Goal: Task Accomplishment & Management: Use online tool/utility

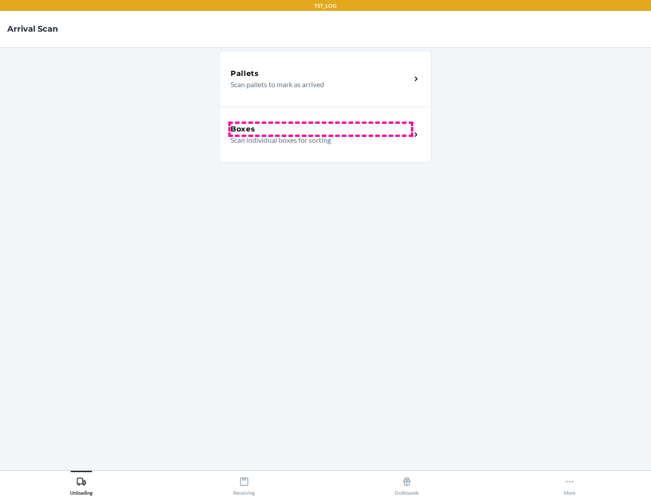
click at [321, 129] on div "Boxes" at bounding box center [321, 129] width 180 height 11
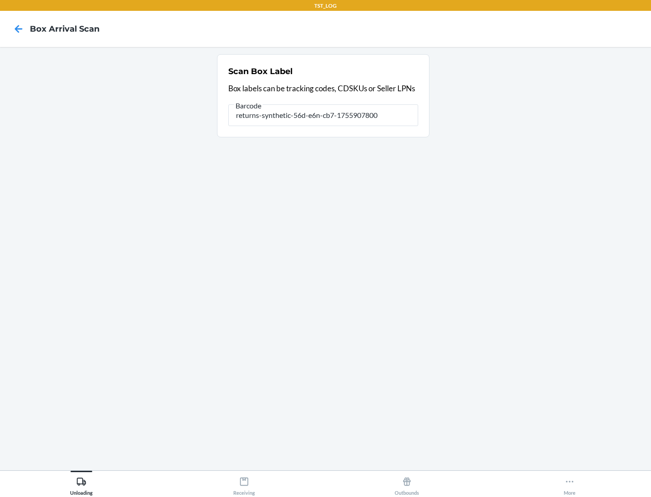
type input "returns-synthetic-56d-e6n-cb7-1755907800"
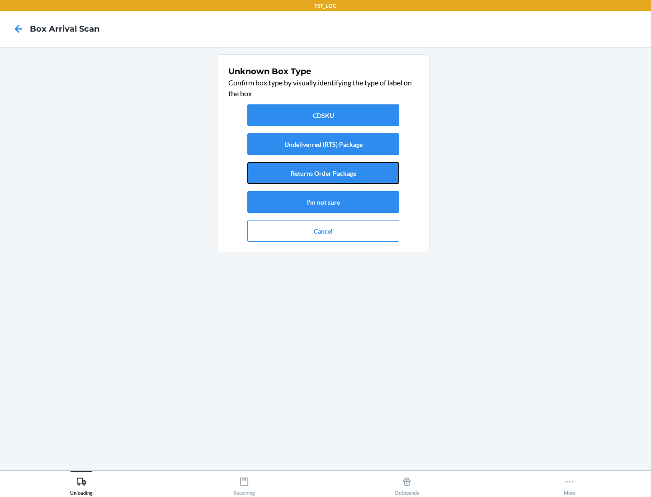
click at [323, 173] on button "Returns Order Package" at bounding box center [323, 173] width 152 height 22
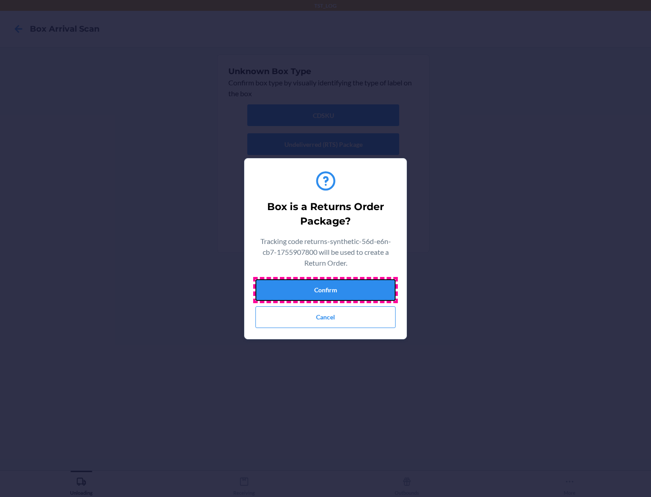
click at [326, 290] on button "Confirm" at bounding box center [326, 290] width 140 height 22
